Goal: Book appointment/travel/reservation

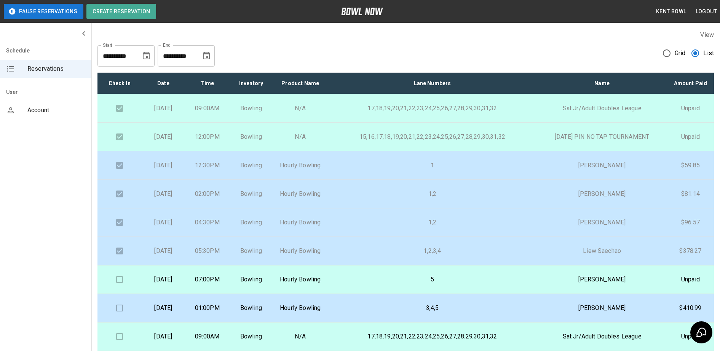
click at [122, 294] on td at bounding box center [119, 280] width 44 height 29
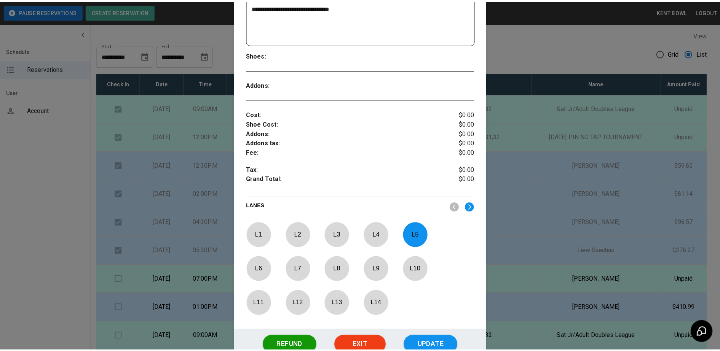
scroll to position [186, 0]
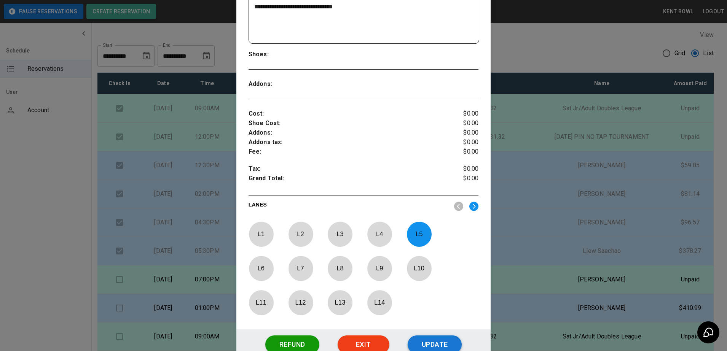
click at [440, 337] on button "Update" at bounding box center [435, 345] width 54 height 18
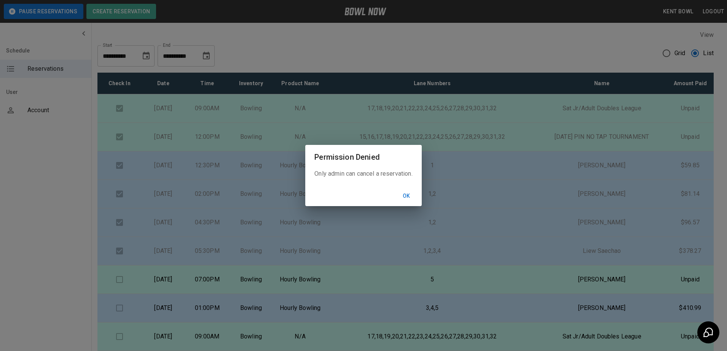
click at [411, 194] on button "Ok" at bounding box center [406, 196] width 24 height 14
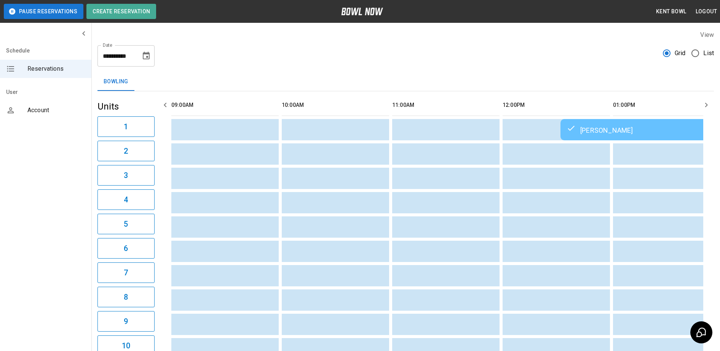
scroll to position [0, 993]
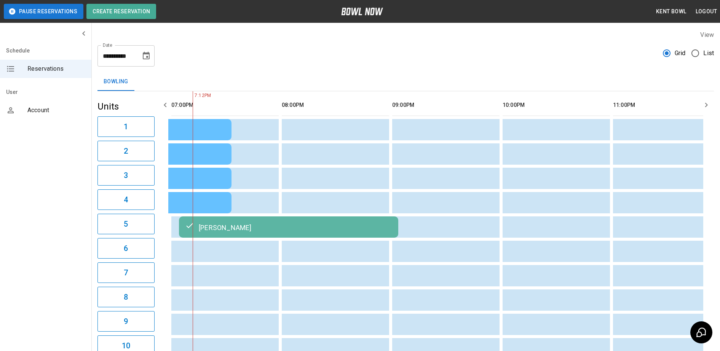
click at [682, 53] on span "Grid" at bounding box center [679, 53] width 11 height 9
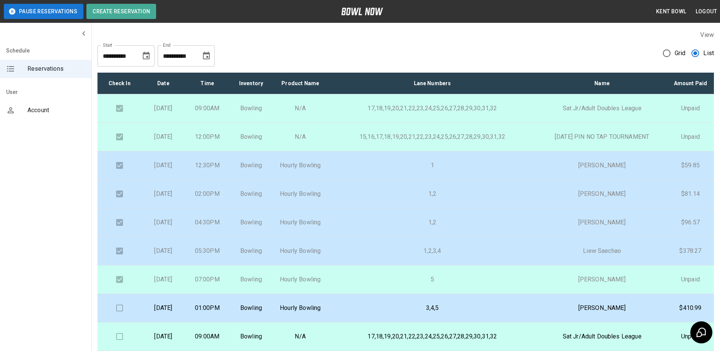
click at [321, 313] on p "Hourly Bowling" at bounding box center [300, 308] width 42 height 9
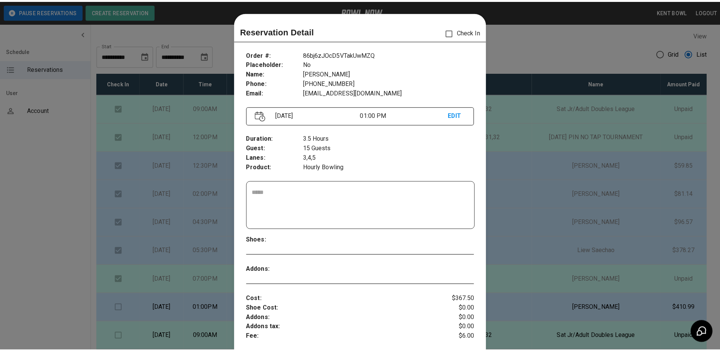
scroll to position [12, 0]
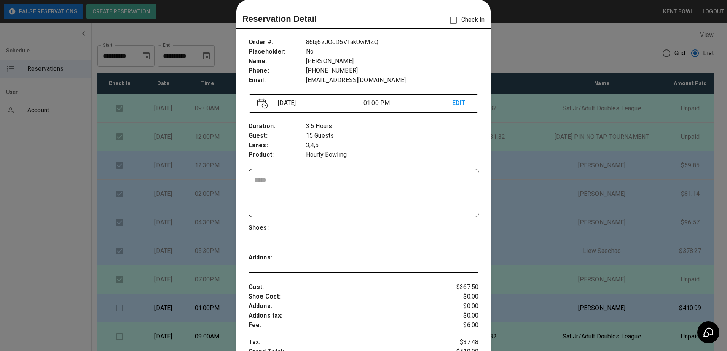
click at [50, 230] on div at bounding box center [363, 175] width 727 height 351
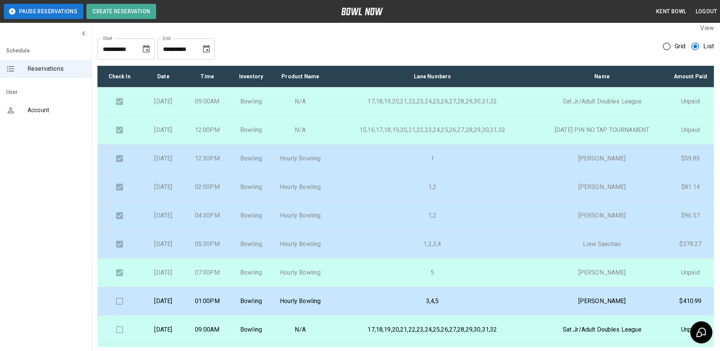
scroll to position [3, 0]
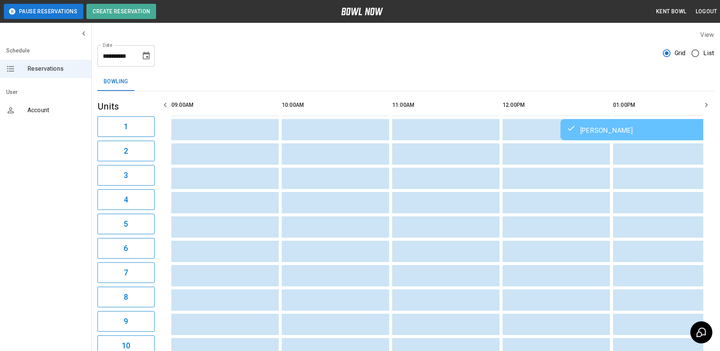
scroll to position [0, 1214]
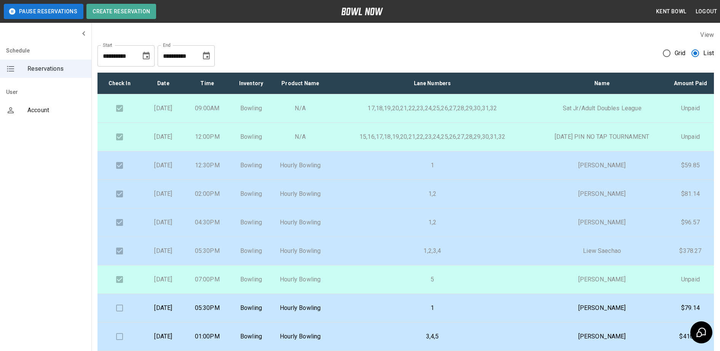
click at [0, 8] on html "**********" at bounding box center [360, 210] width 720 height 421
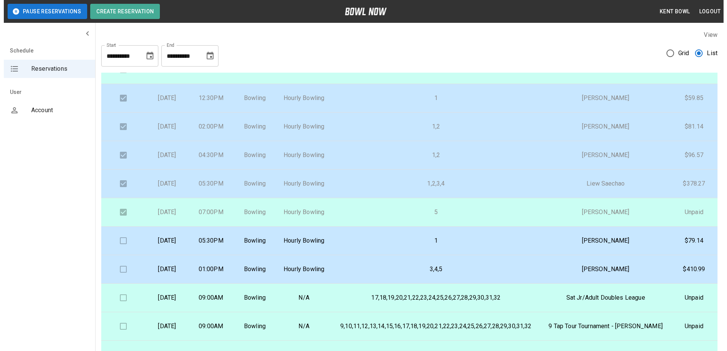
scroll to position [69, 0]
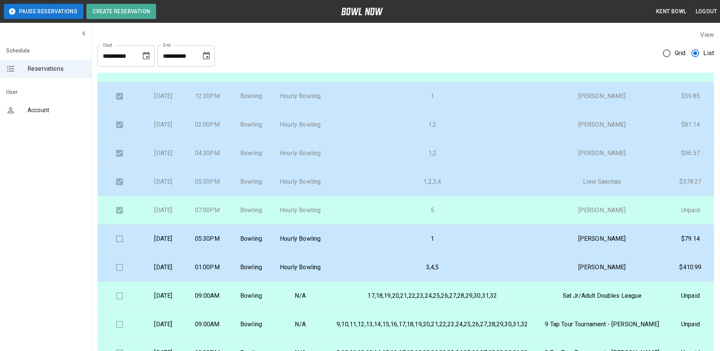
click at [321, 244] on p "Hourly Bowling" at bounding box center [300, 238] width 42 height 9
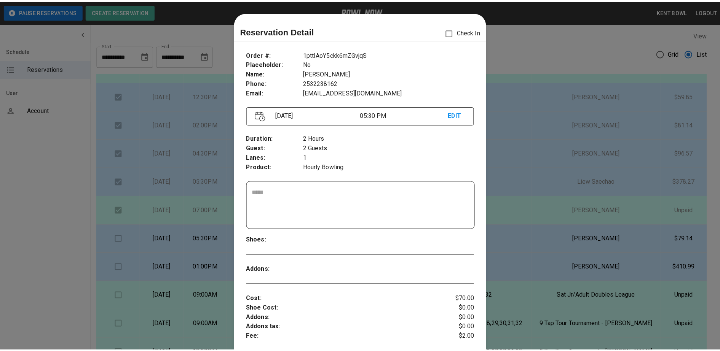
scroll to position [12, 0]
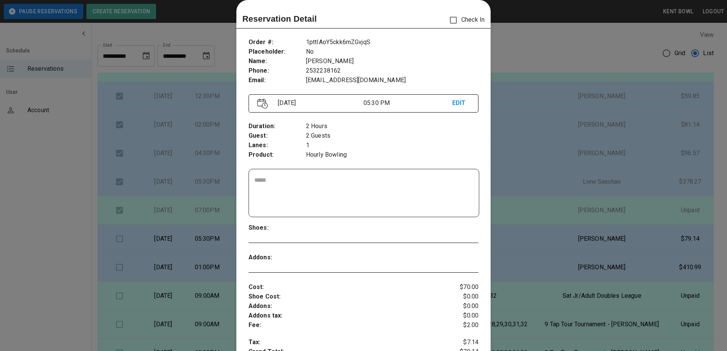
click at [56, 269] on div at bounding box center [363, 175] width 727 height 351
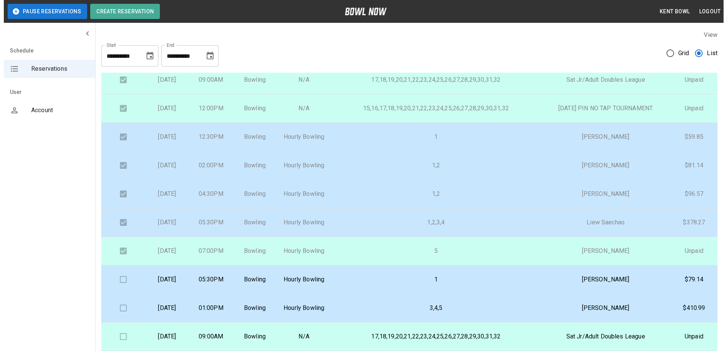
scroll to position [29, 0]
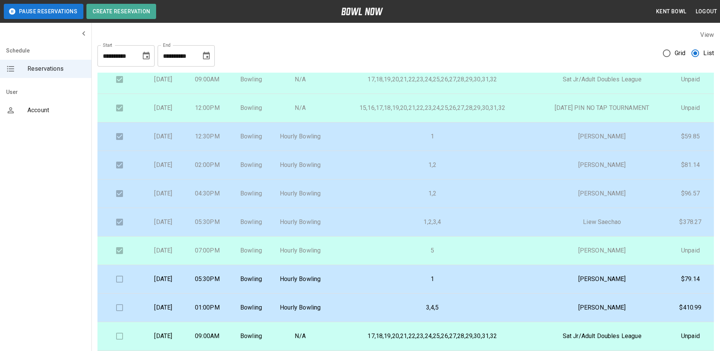
click at [179, 284] on p "[DATE]" at bounding box center [163, 279] width 32 height 9
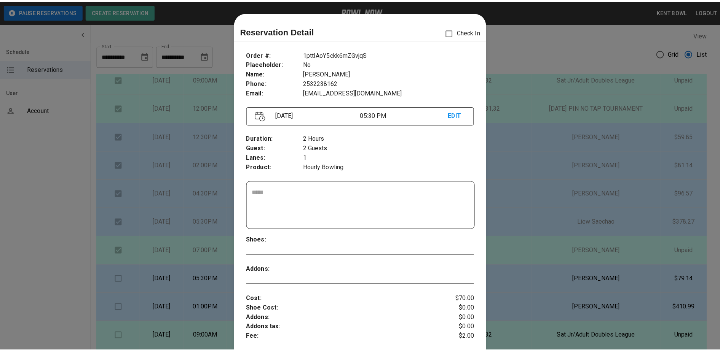
scroll to position [12, 0]
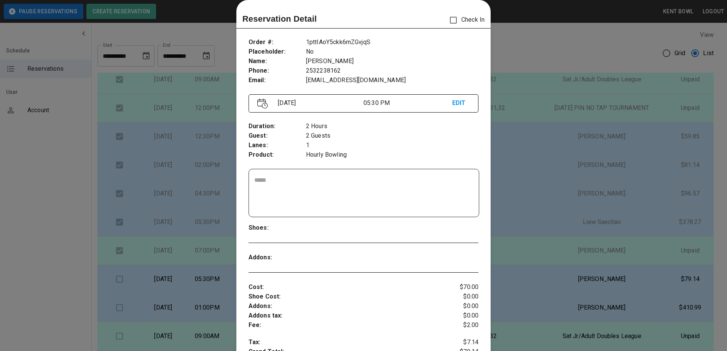
click at [53, 223] on div at bounding box center [363, 175] width 727 height 351
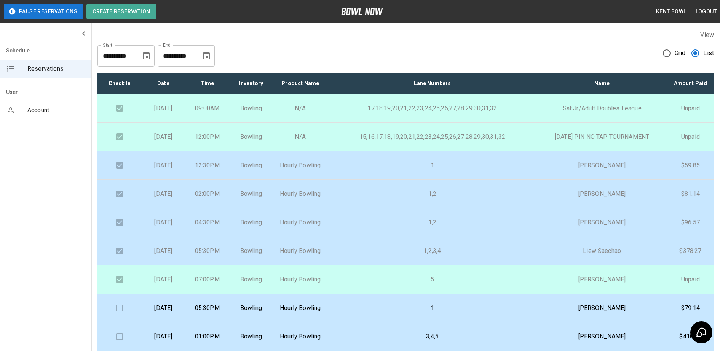
click at [18, 216] on div "Schedule Reservations User Account" at bounding box center [46, 175] width 92 height 351
